Goal: Find specific page/section: Find specific page/section

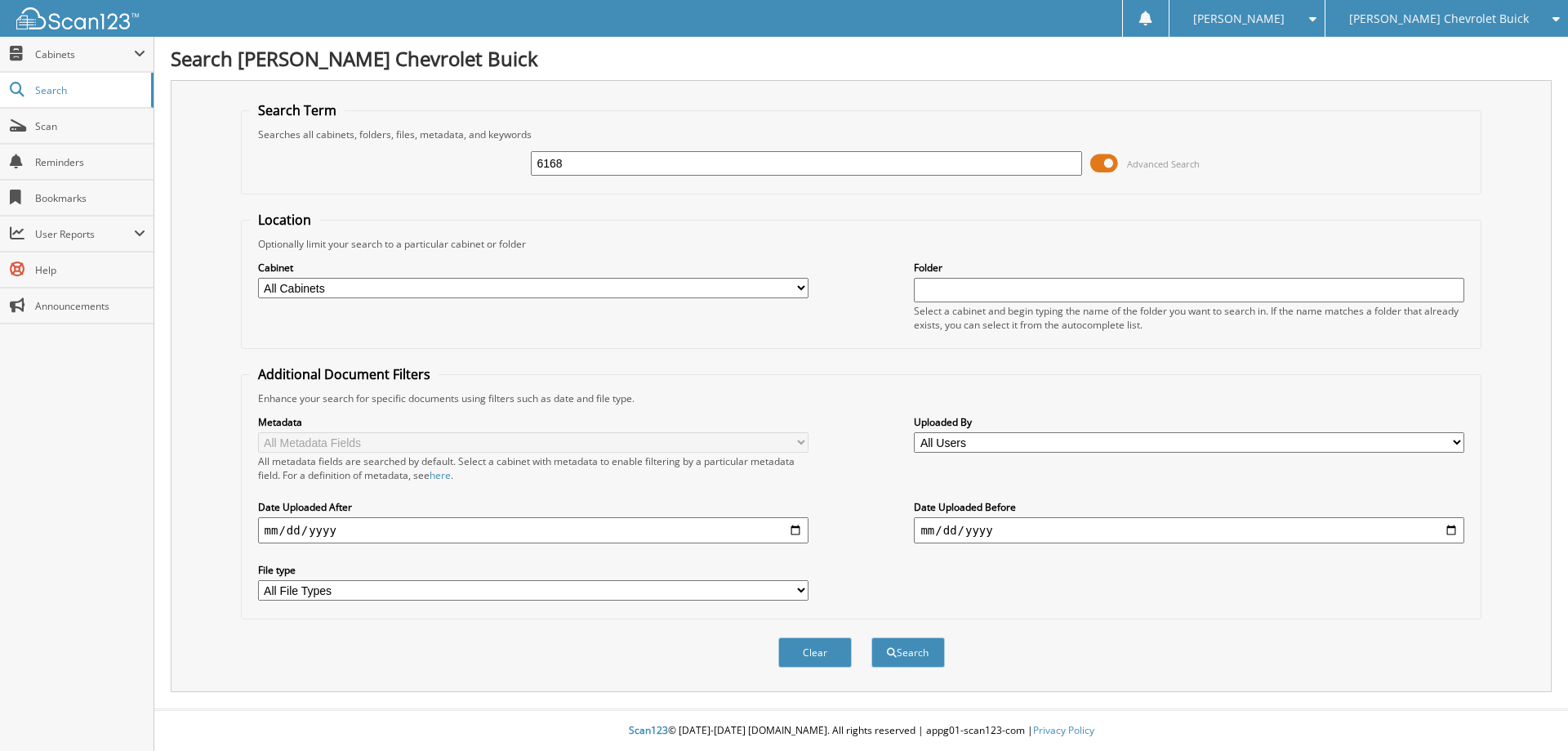
type input "6168"
click at [871, 638] on button "Search" at bounding box center [908, 652] width 73 height 30
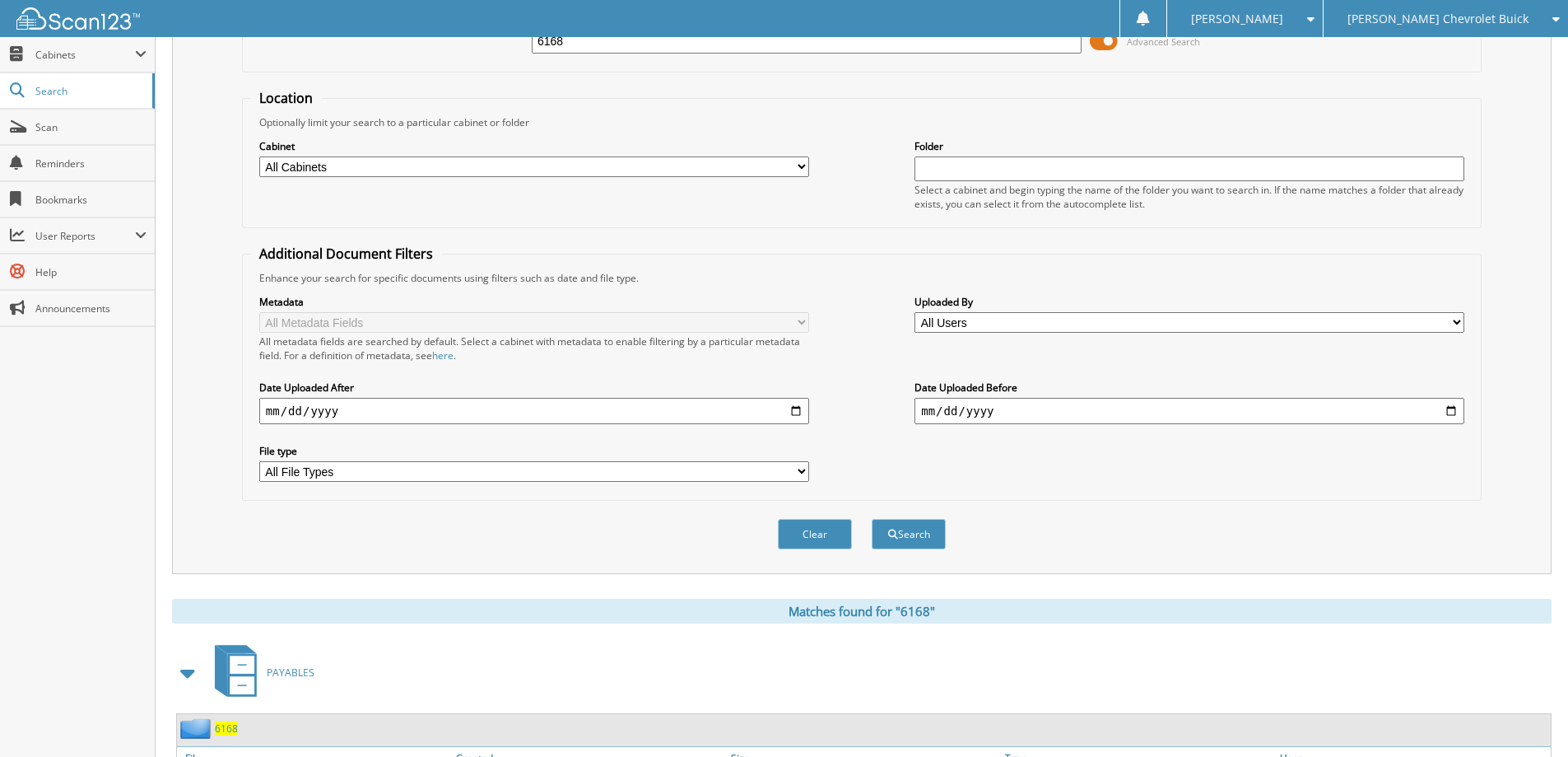
scroll to position [330, 0]
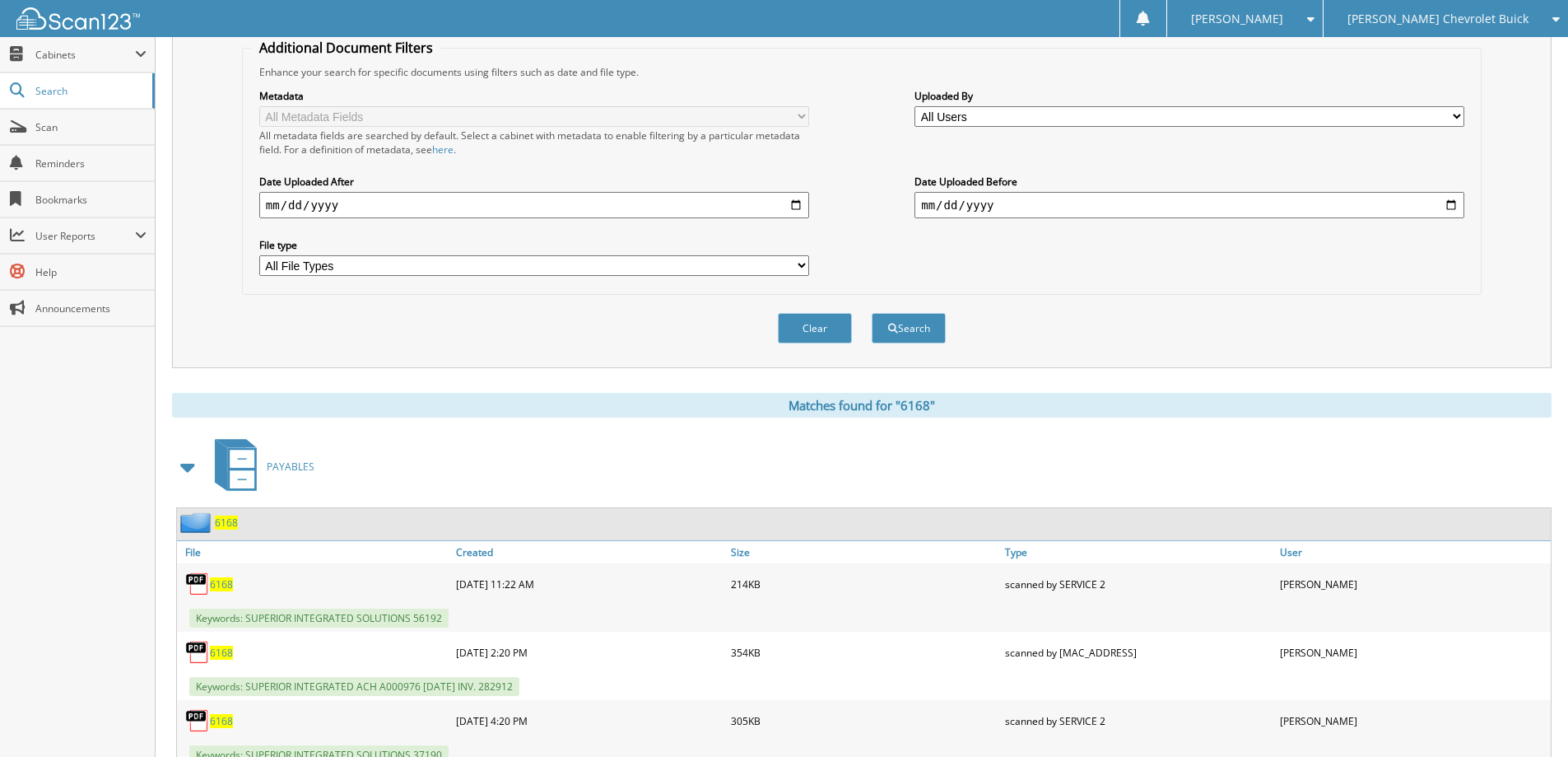
click at [228, 524] on span "6168" at bounding box center [227, 522] width 23 height 14
